Goal: Navigation & Orientation: Find specific page/section

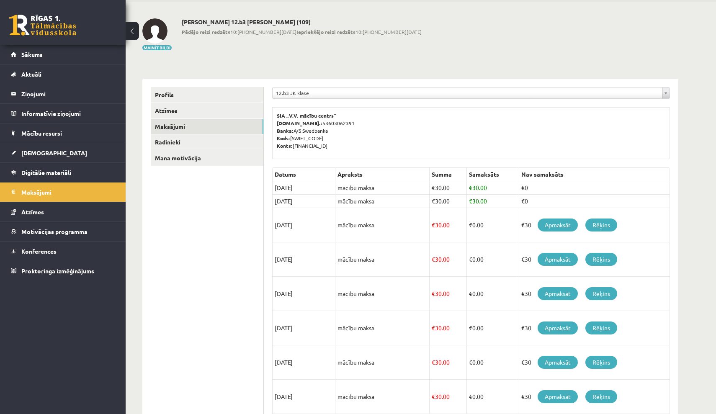
scroll to position [31, 0]
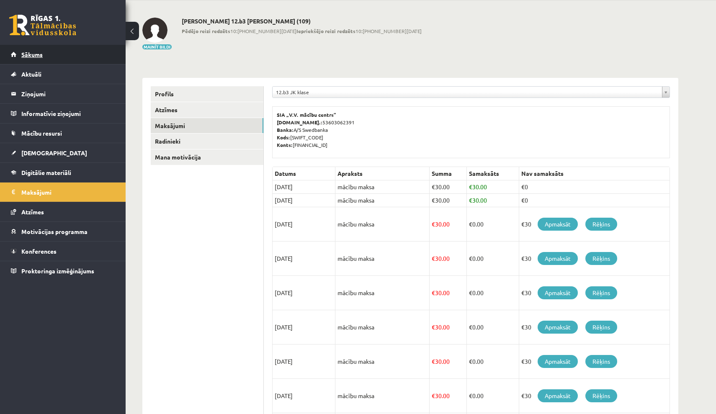
click at [110, 54] on link "Sākums" at bounding box center [63, 54] width 104 height 19
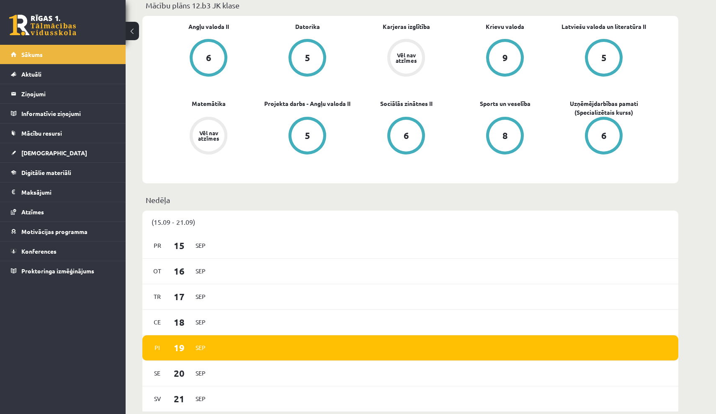
scroll to position [276, 0]
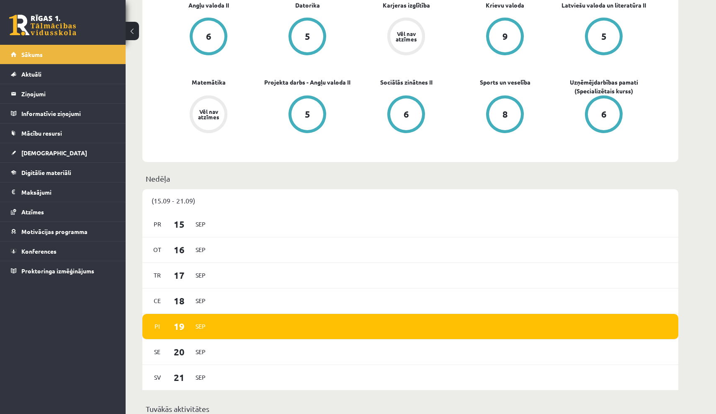
click at [407, 36] on div "Vēl nav atzīmes" at bounding box center [405, 36] width 23 height 11
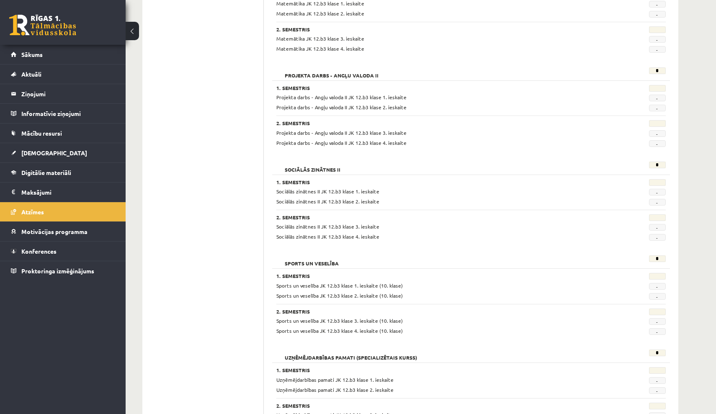
scroll to position [479, 0]
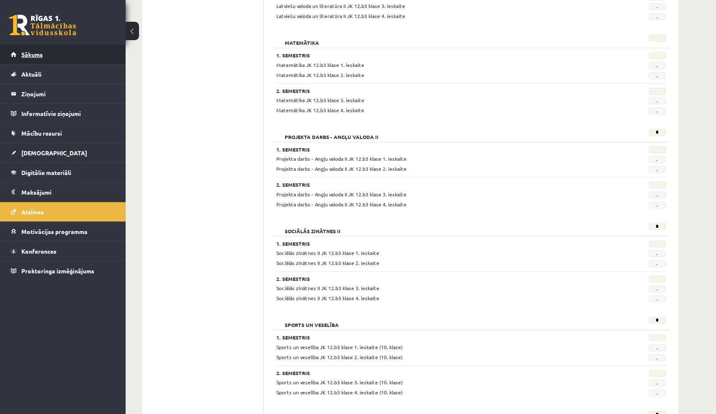
click at [75, 54] on link "Sākums" at bounding box center [63, 54] width 104 height 19
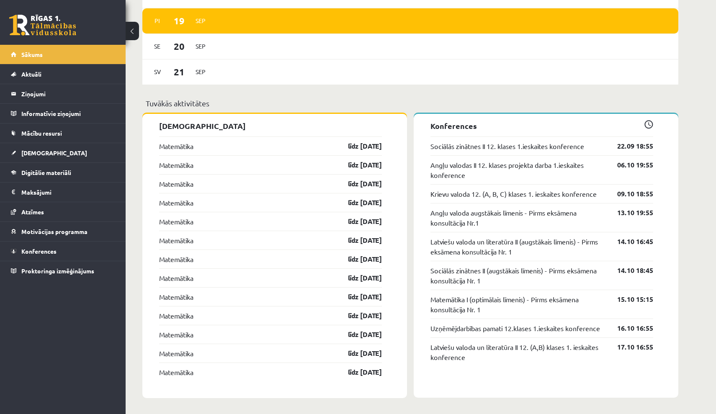
scroll to position [583, 0]
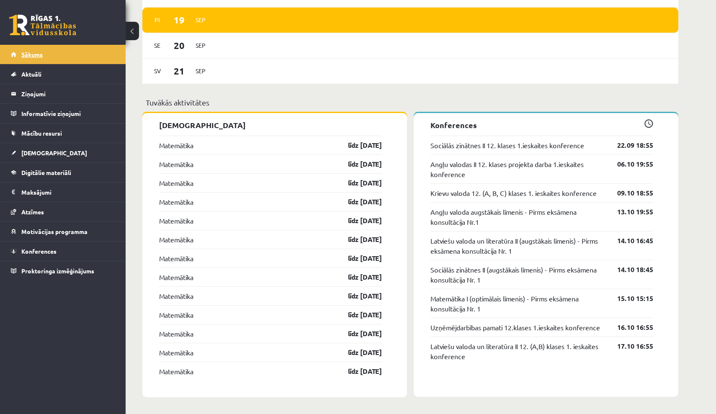
click at [103, 51] on link "Sākums" at bounding box center [63, 54] width 104 height 19
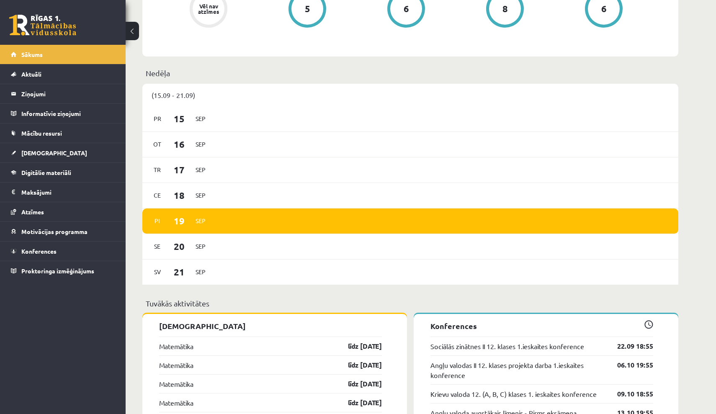
scroll to position [424, 0]
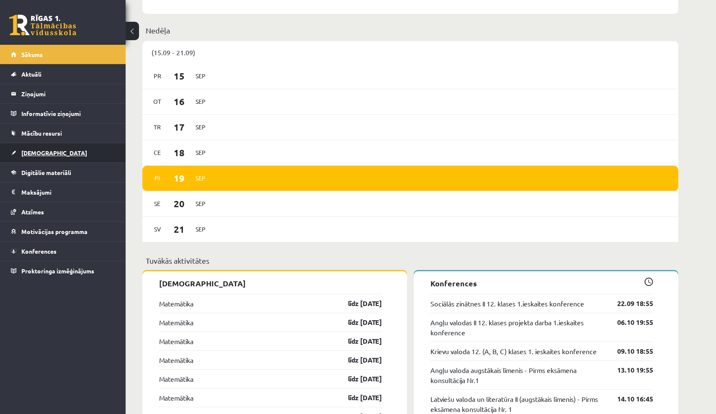
click at [77, 151] on link "[DEMOGRAPHIC_DATA]" at bounding box center [63, 152] width 104 height 19
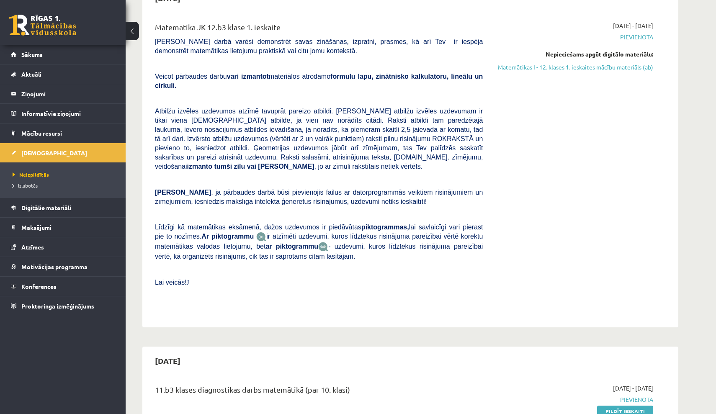
scroll to position [31, 0]
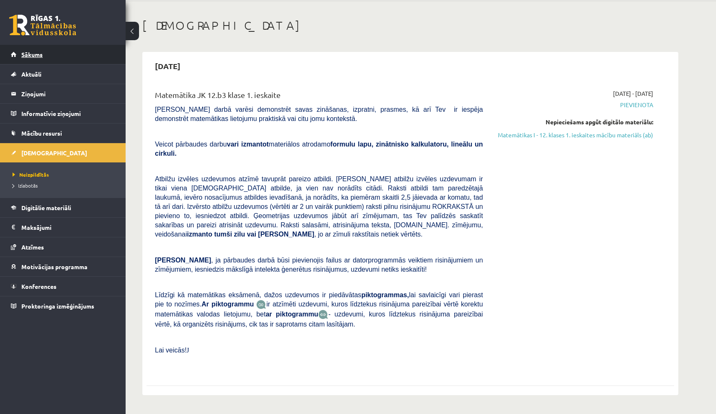
click at [88, 54] on link "Sākums" at bounding box center [63, 54] width 104 height 19
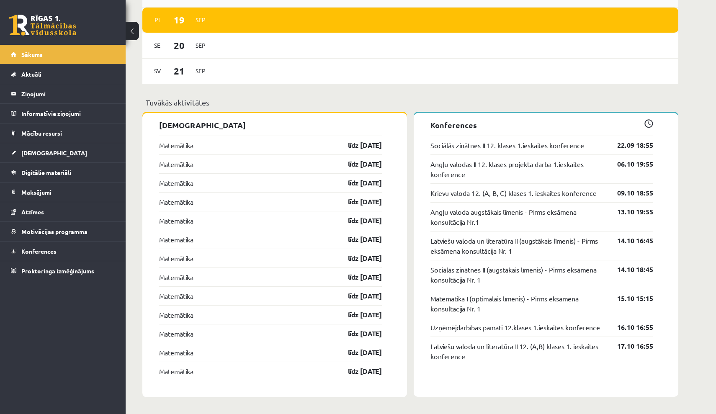
scroll to position [583, 0]
